Goal: Find specific page/section: Find specific page/section

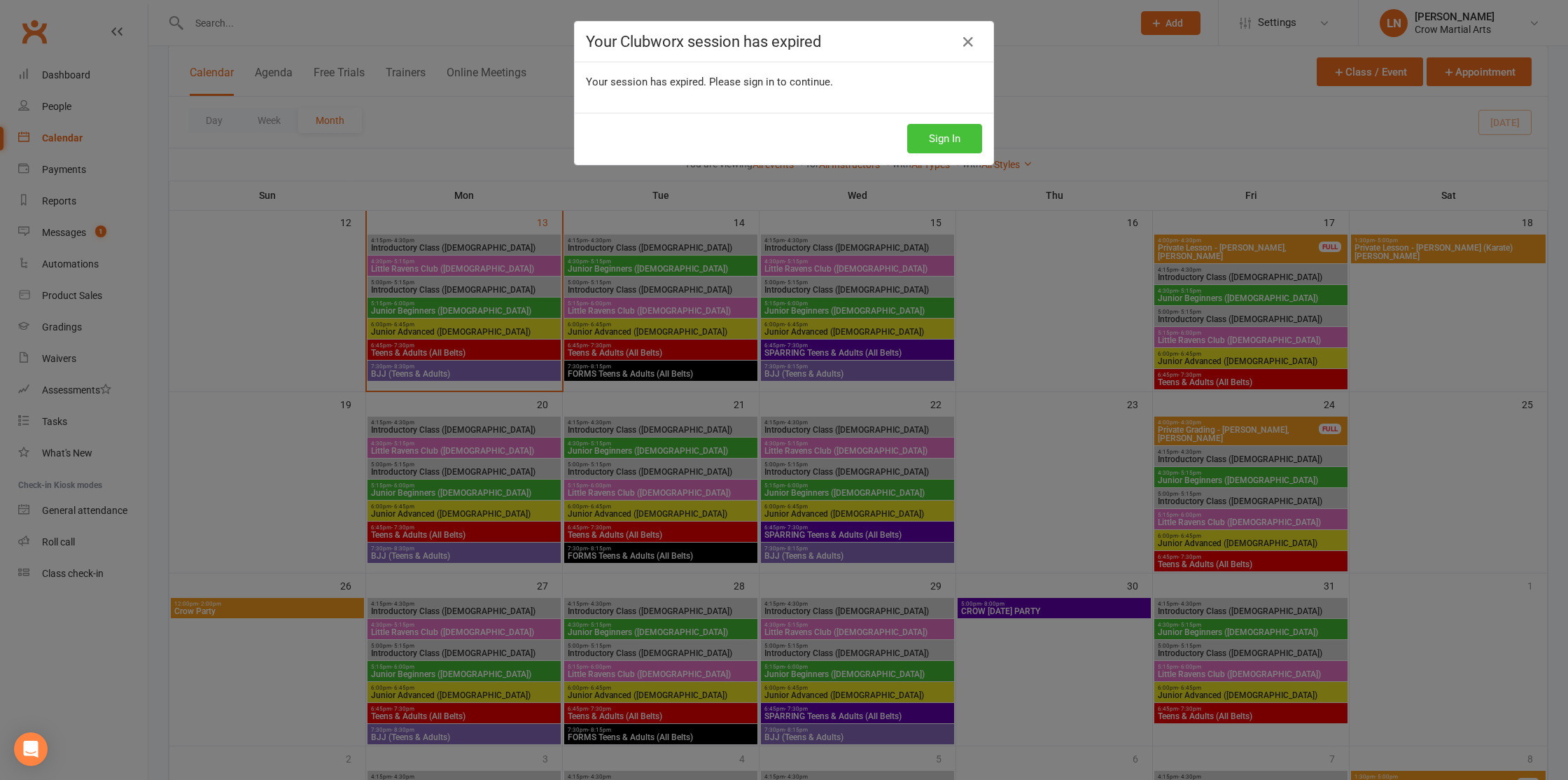
click at [932, 141] on button "Sign In" at bounding box center [945, 139] width 75 height 29
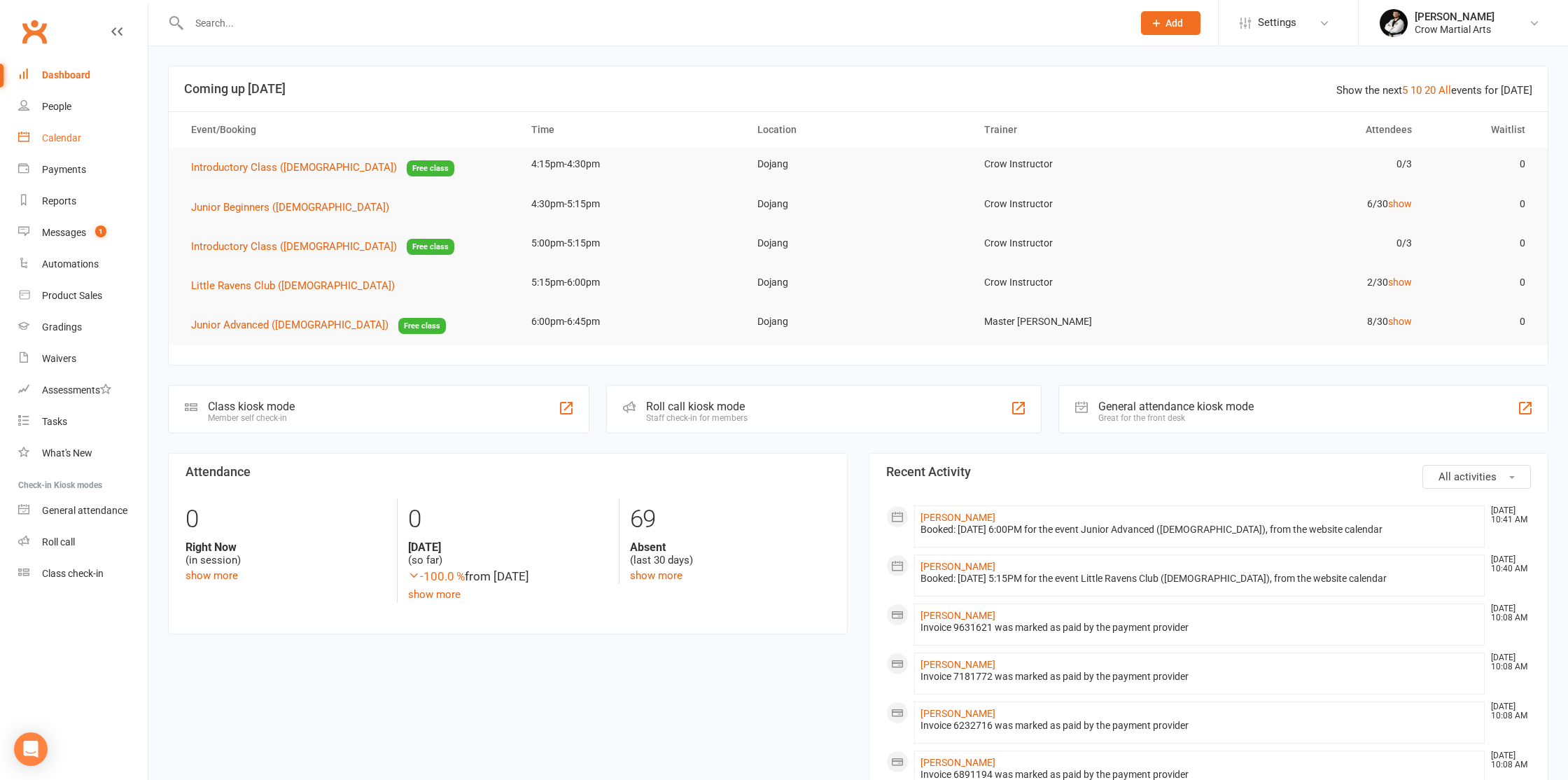
click at [59, 140] on div "Calendar" at bounding box center [61, 137] width 39 height 11
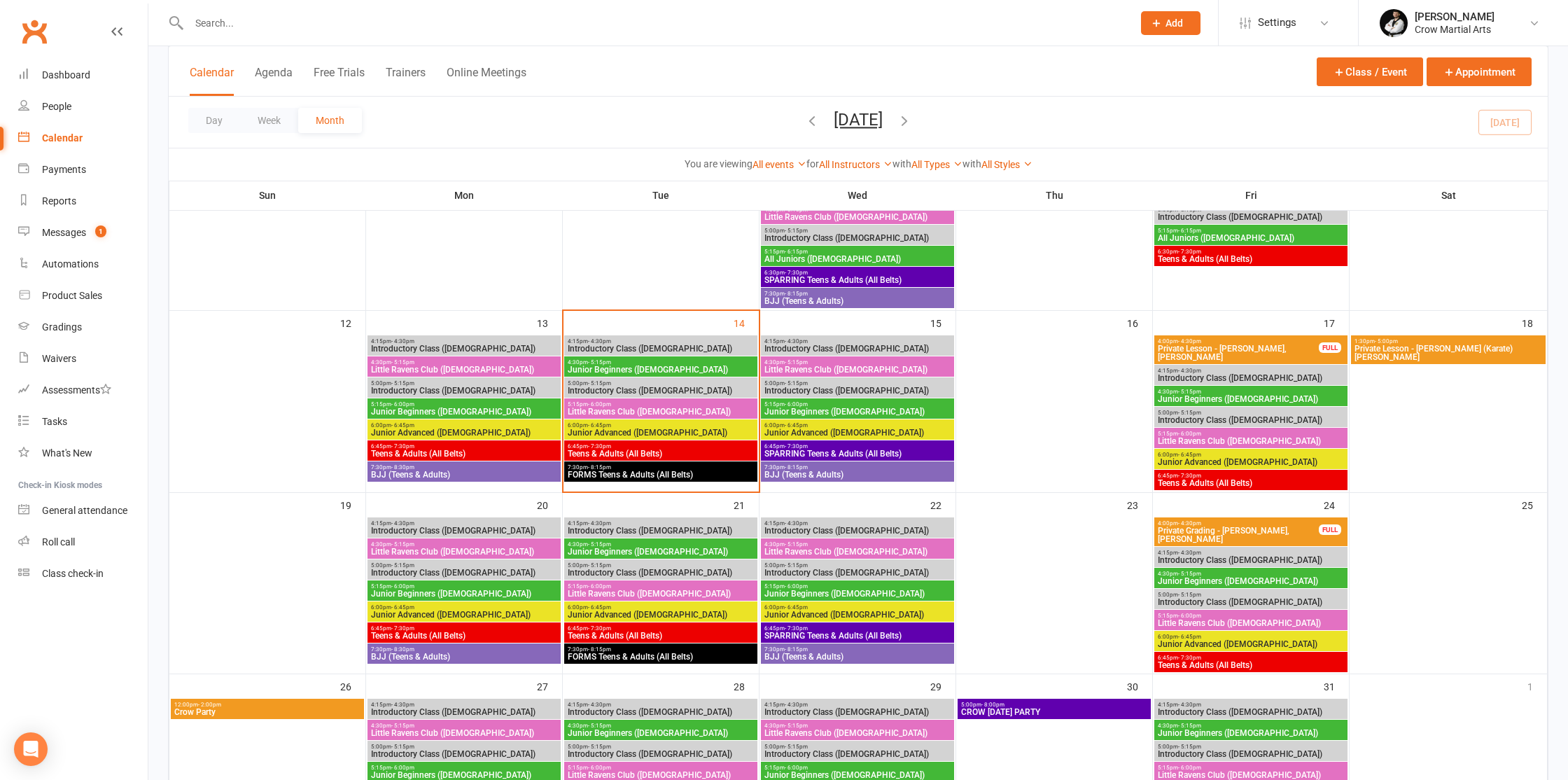
scroll to position [346, 0]
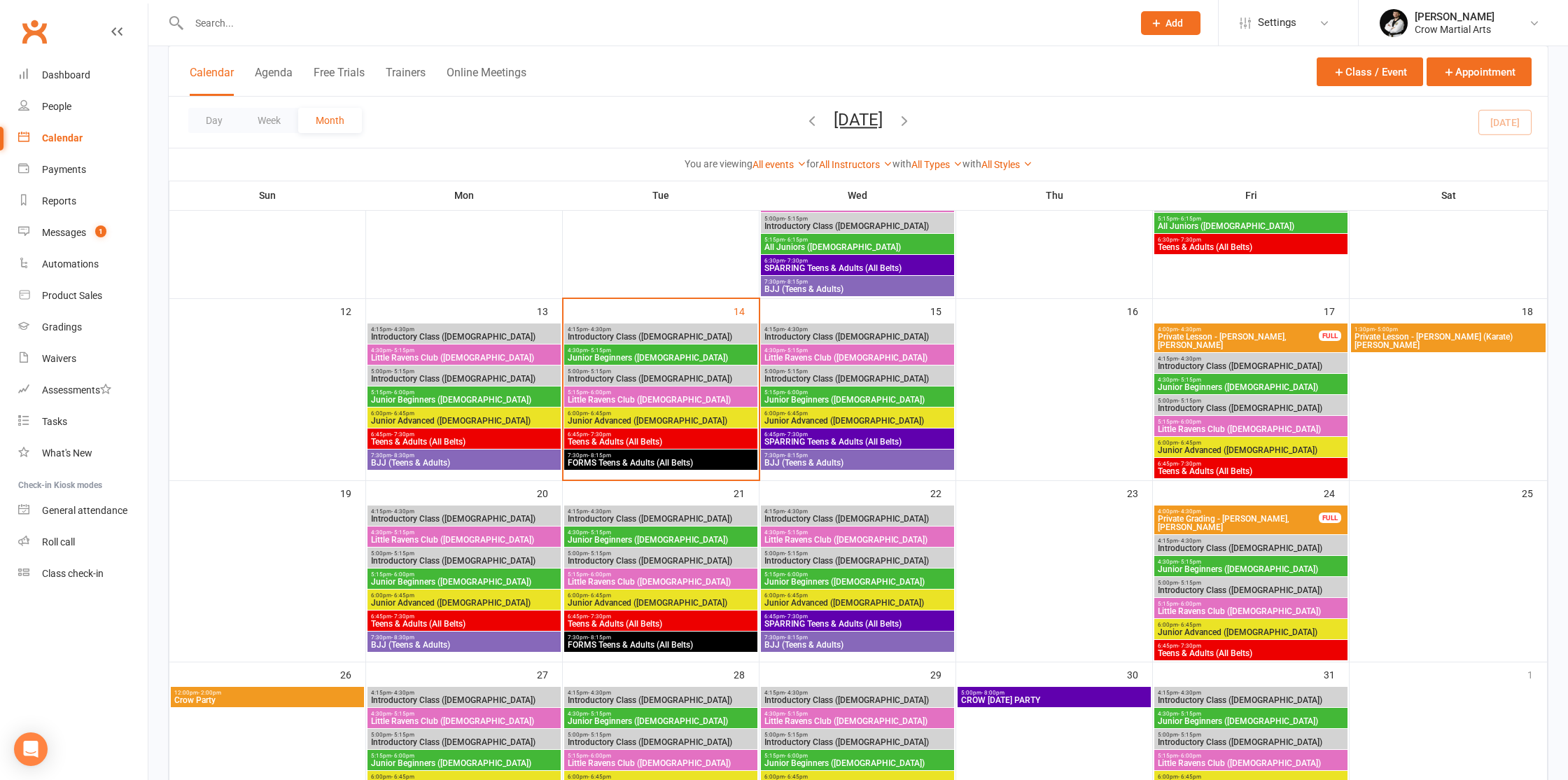
click at [235, 22] on input "text" at bounding box center [653, 23] width 938 height 20
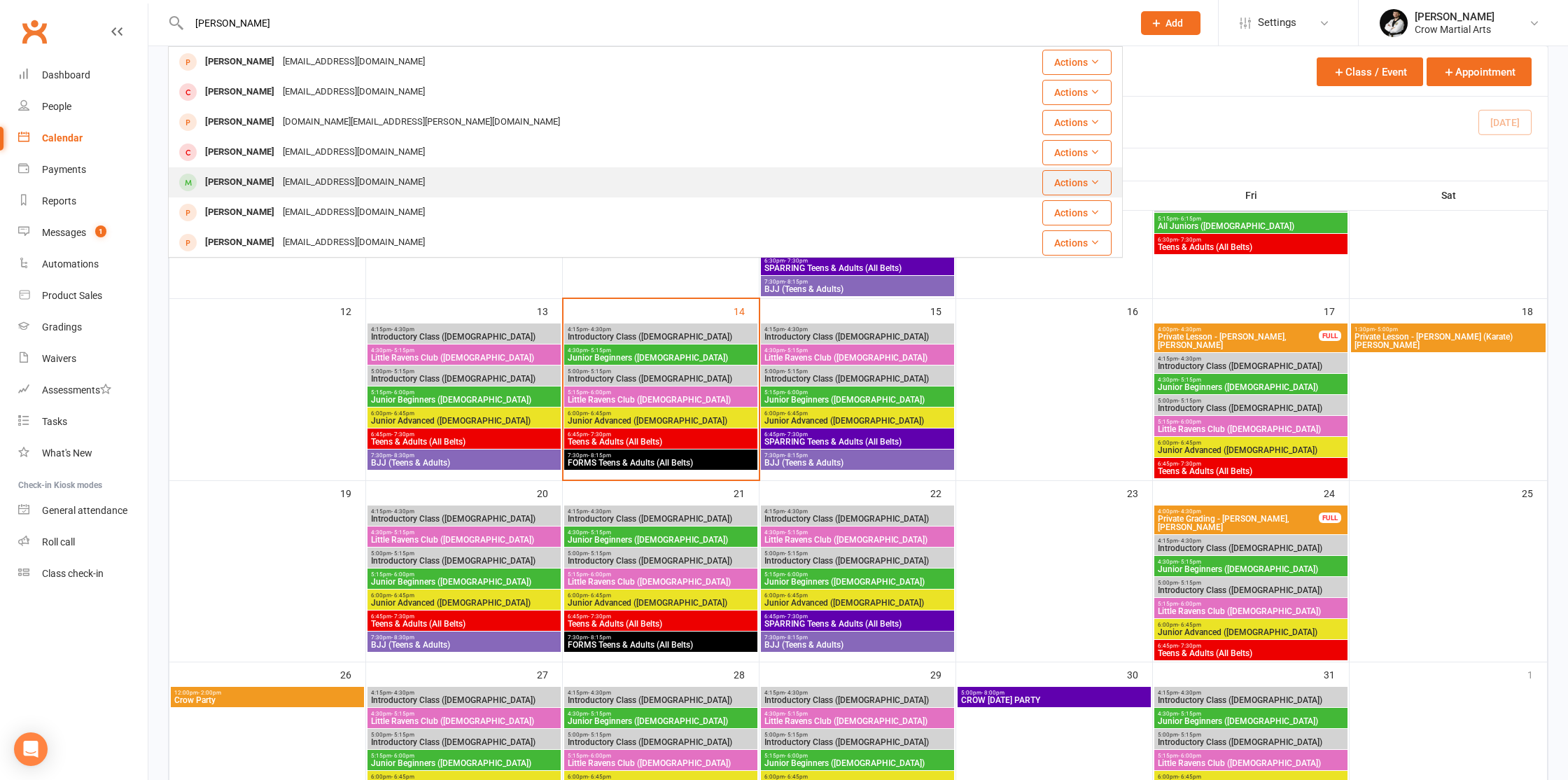
type input "William"
click at [311, 187] on div "Vidlertimothy@hotmail.com" at bounding box center [353, 182] width 151 height 21
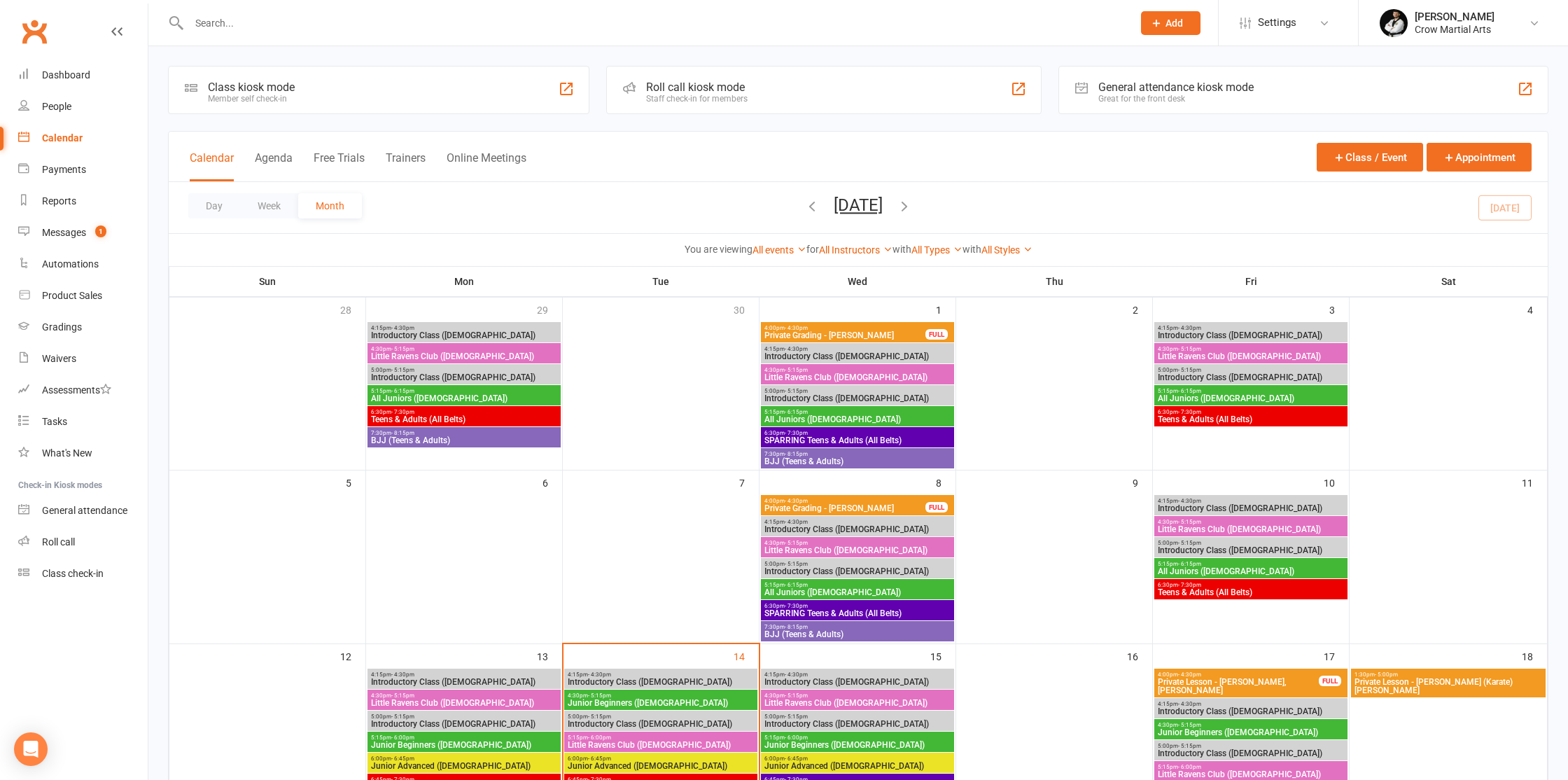
click at [228, 23] on input "text" at bounding box center [653, 23] width 938 height 20
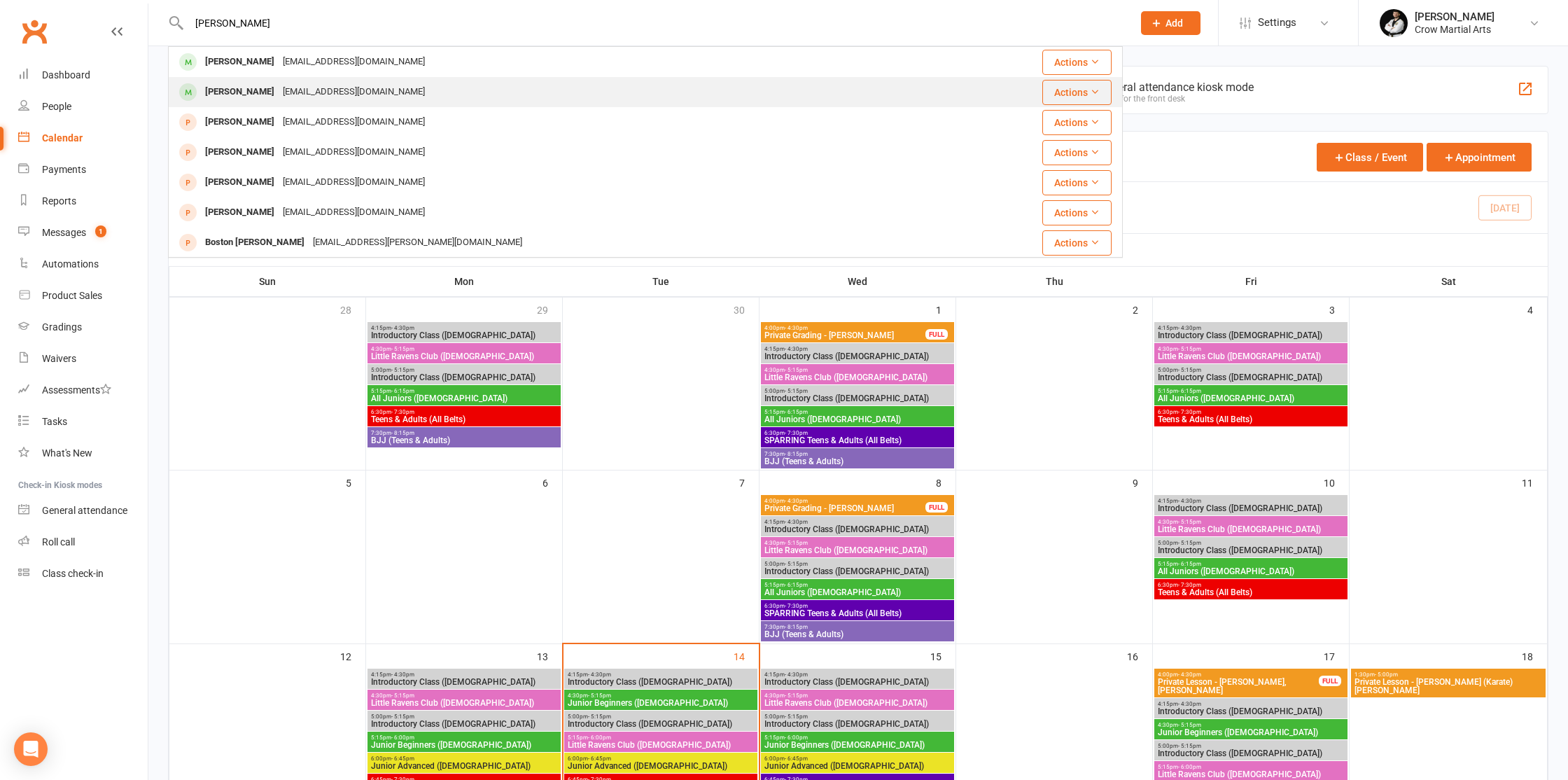
type input "jacob"
click at [240, 94] on div "Jacob Refai" at bounding box center [240, 92] width 78 height 21
